Goal: Transaction & Acquisition: Purchase product/service

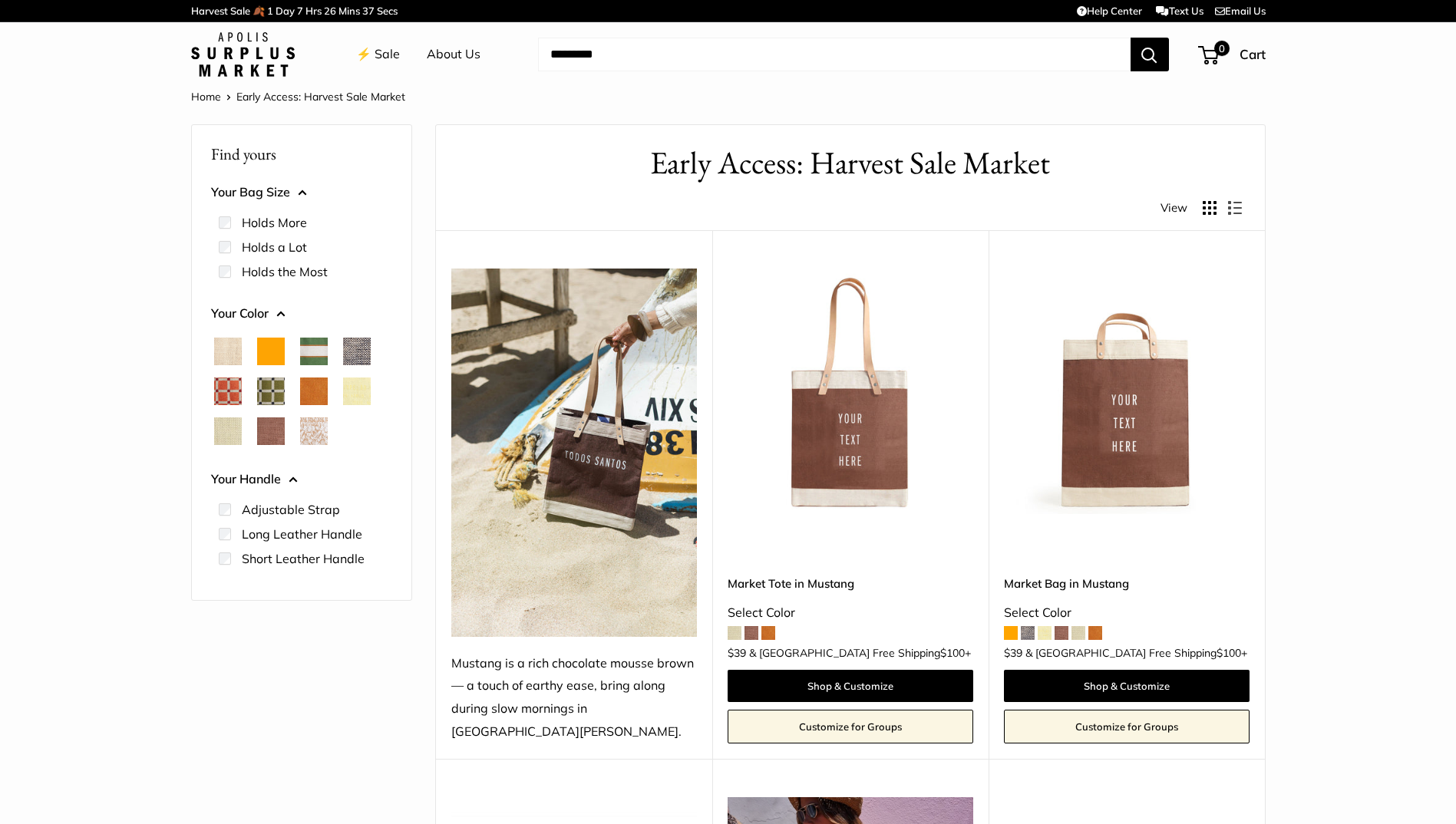
click at [1011, 626] on span at bounding box center [1010, 632] width 14 height 14
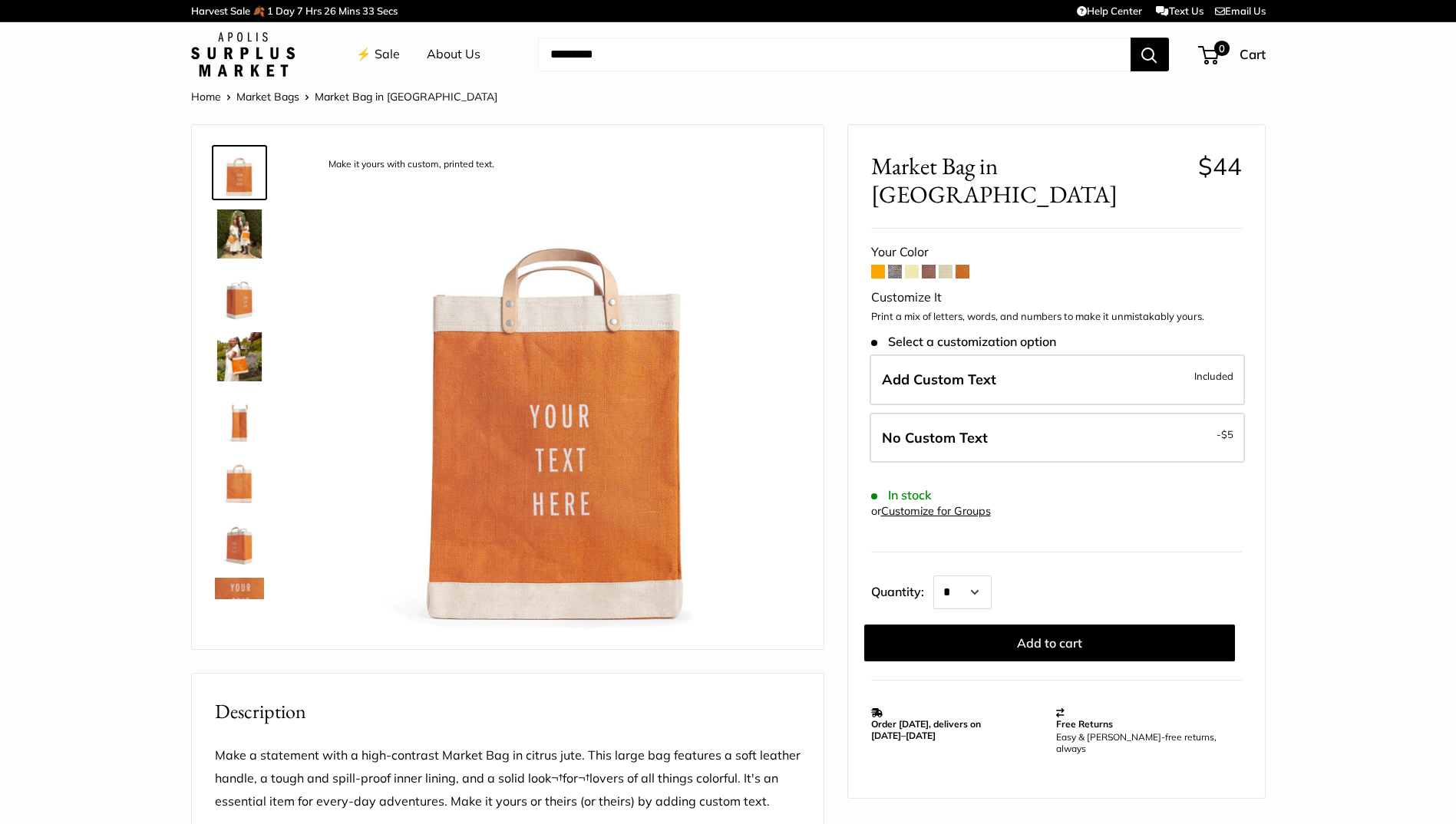
click at [248, 310] on img at bounding box center [240, 296] width 49 height 49
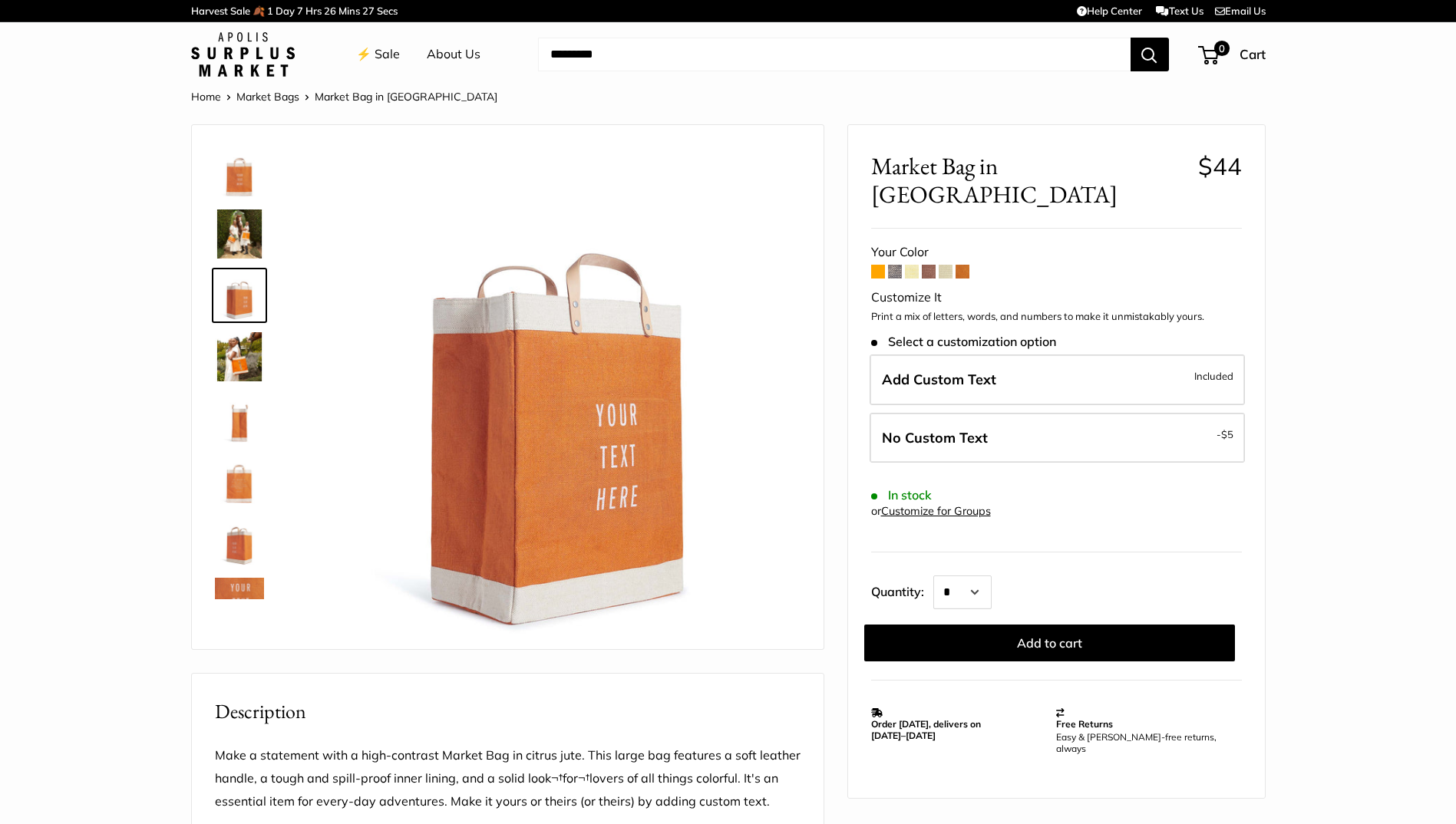
click at [895, 265] on span at bounding box center [894, 272] width 14 height 14
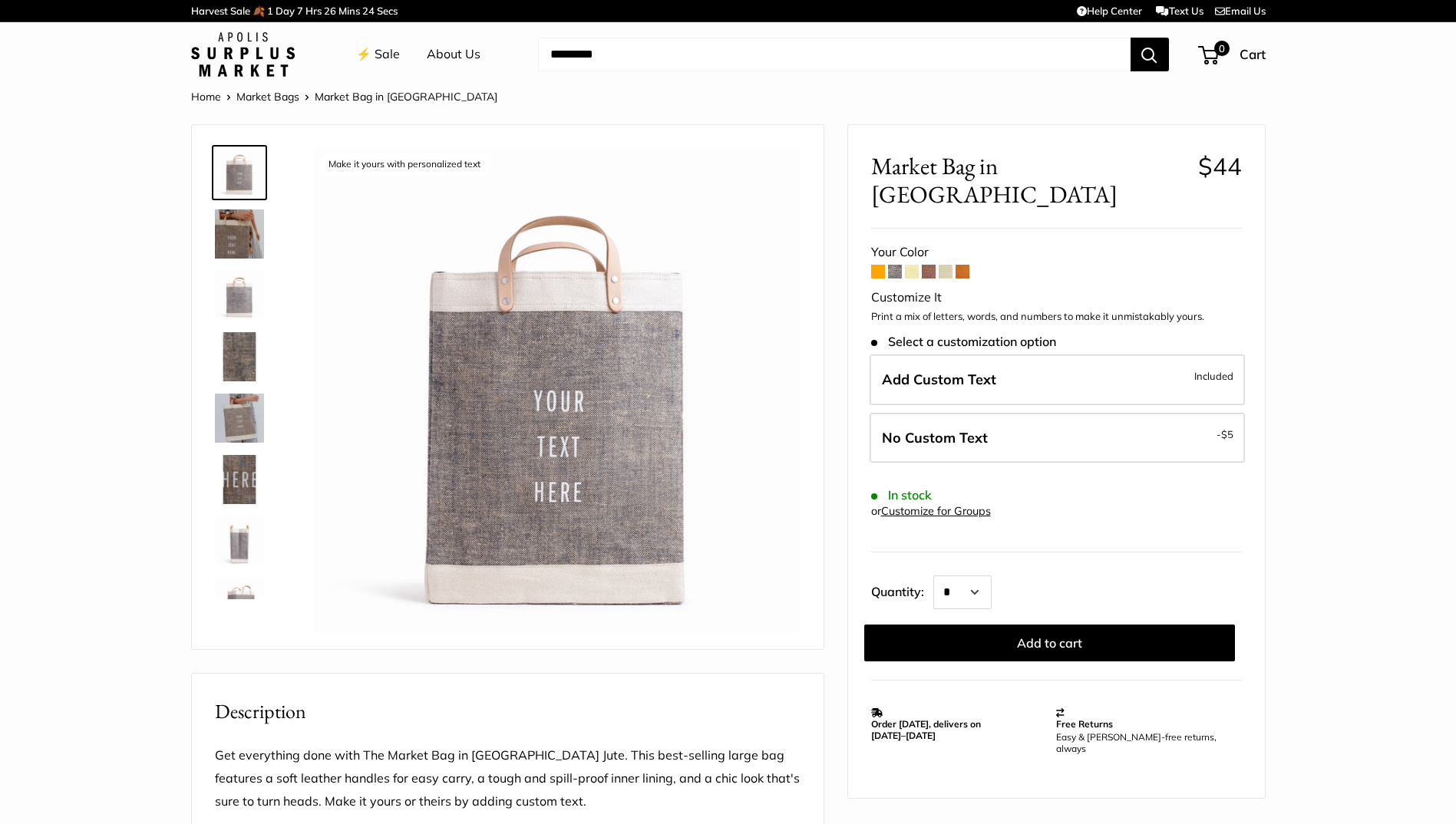
click at [907, 265] on span at bounding box center [912, 272] width 14 height 14
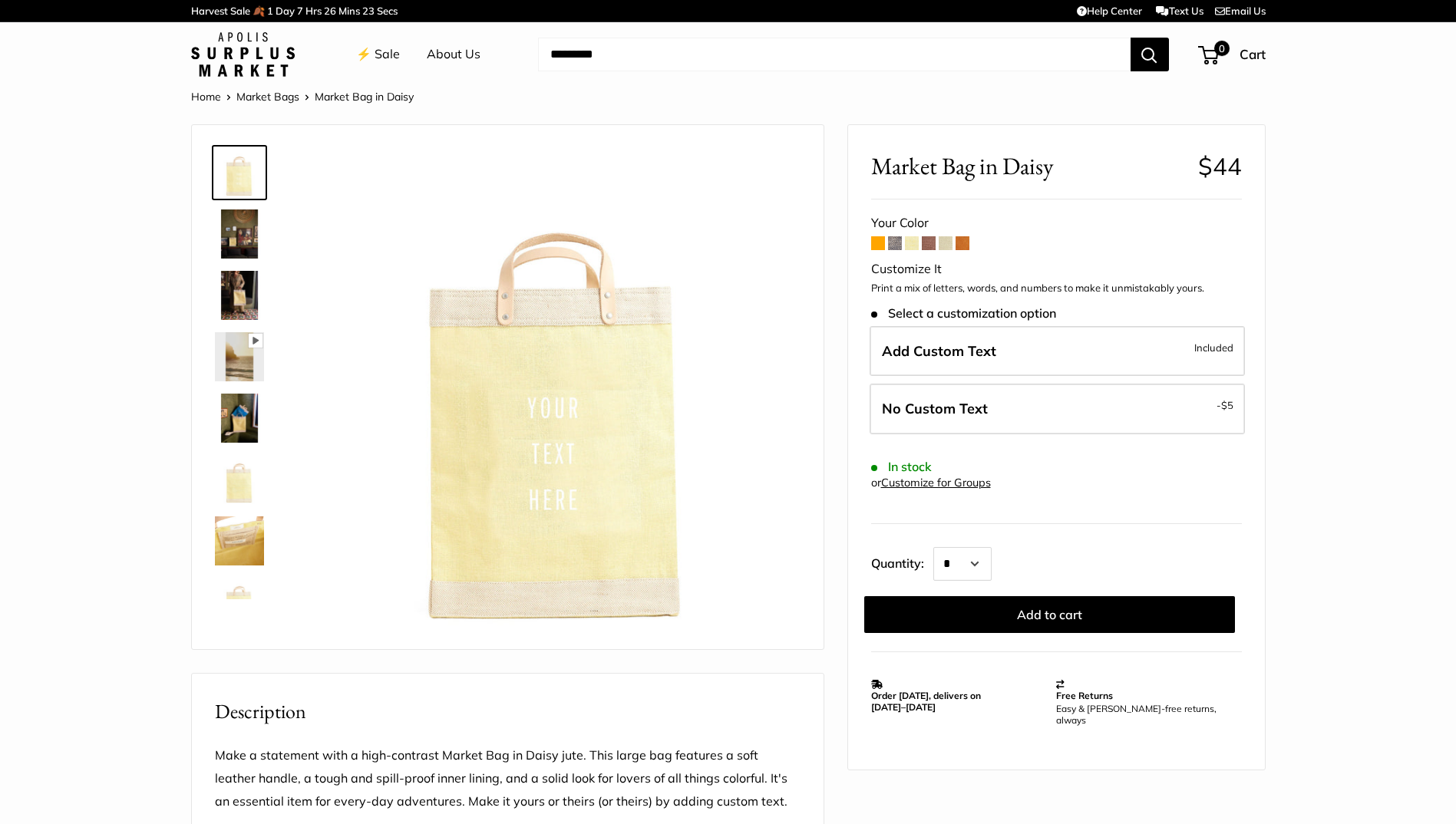
click at [926, 242] on span at bounding box center [928, 243] width 14 height 14
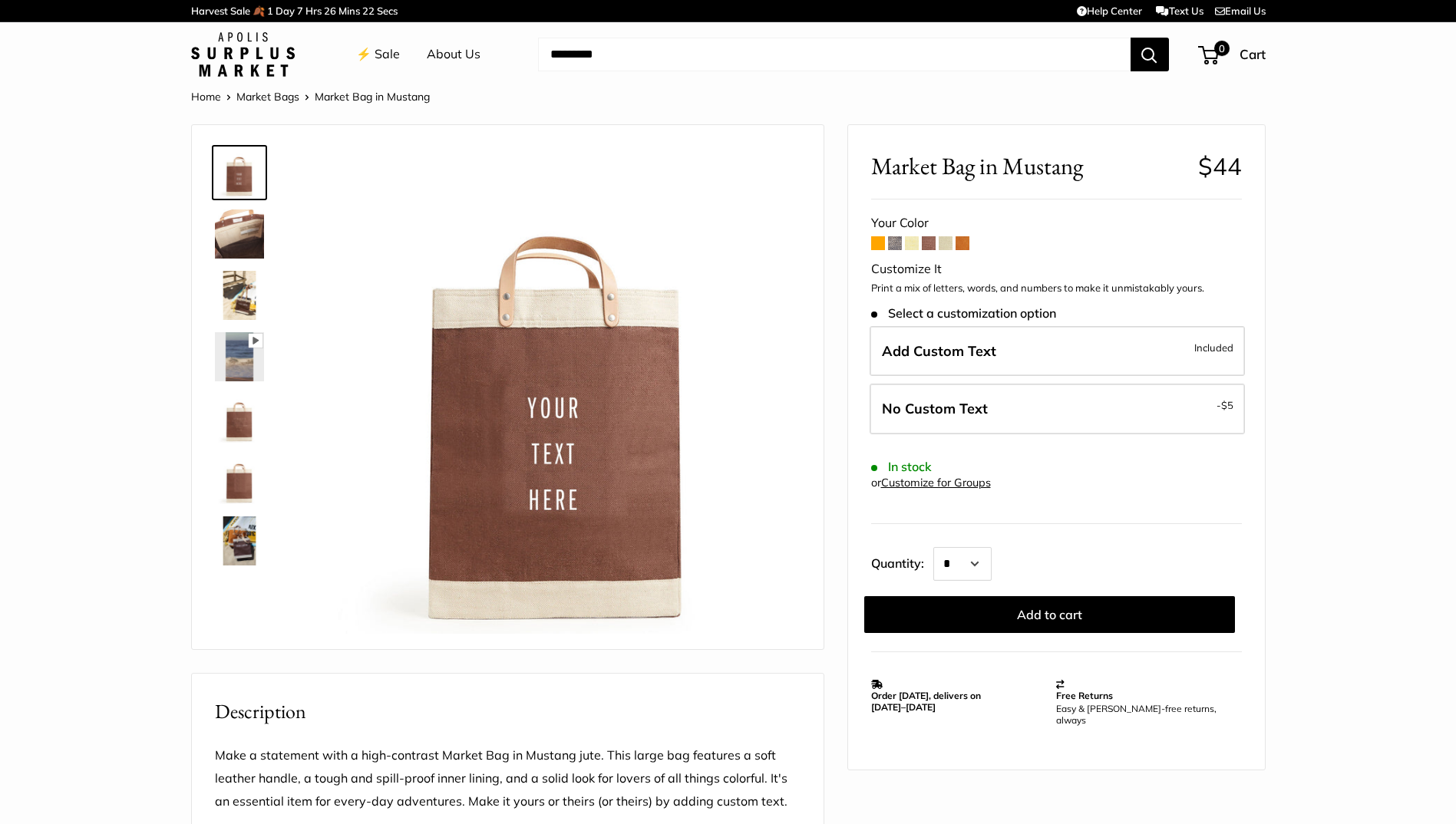
click at [951, 244] on span at bounding box center [945, 243] width 14 height 14
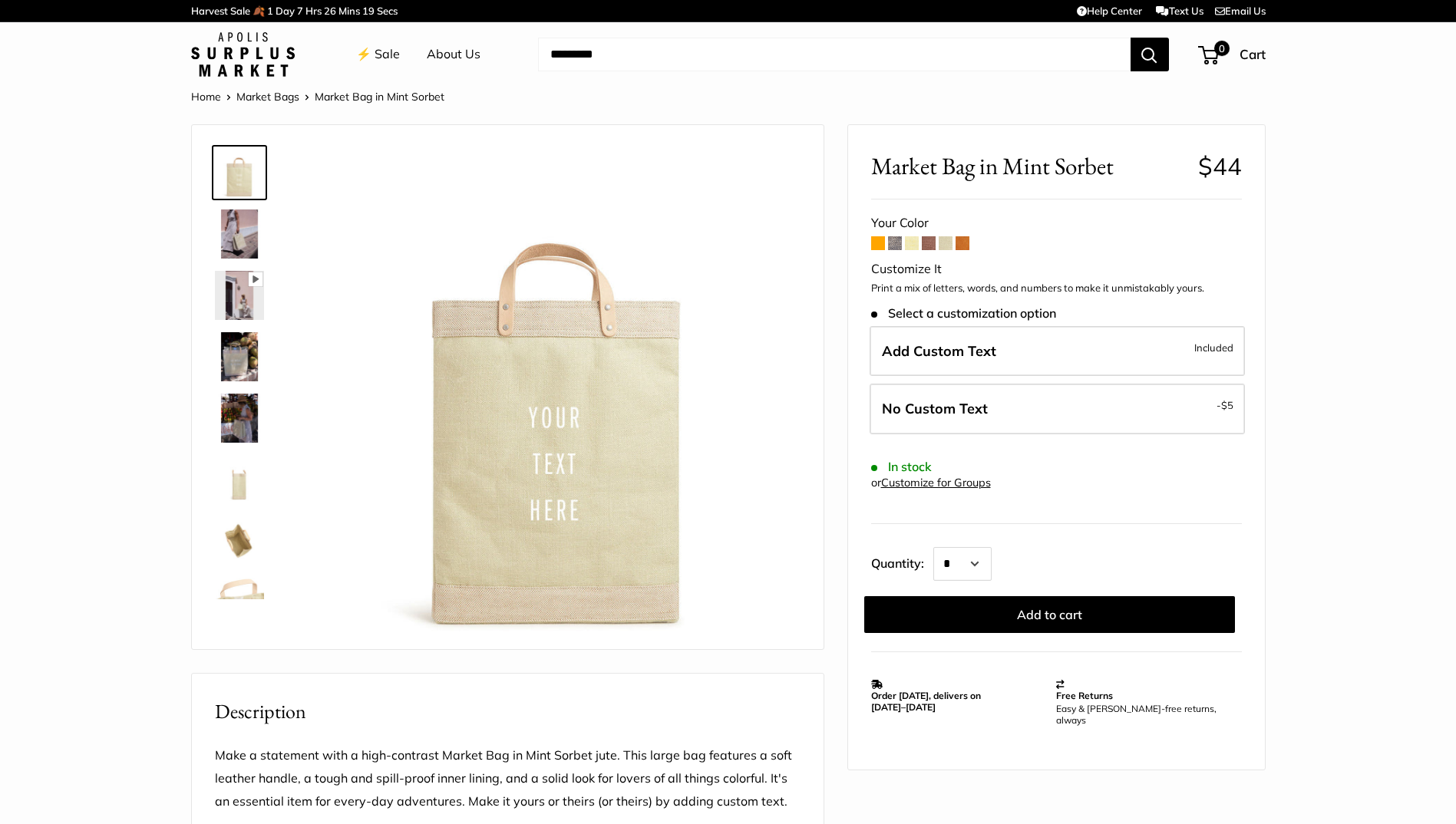
click at [964, 248] on span at bounding box center [962, 243] width 14 height 14
